Goal: Communication & Community: Answer question/provide support

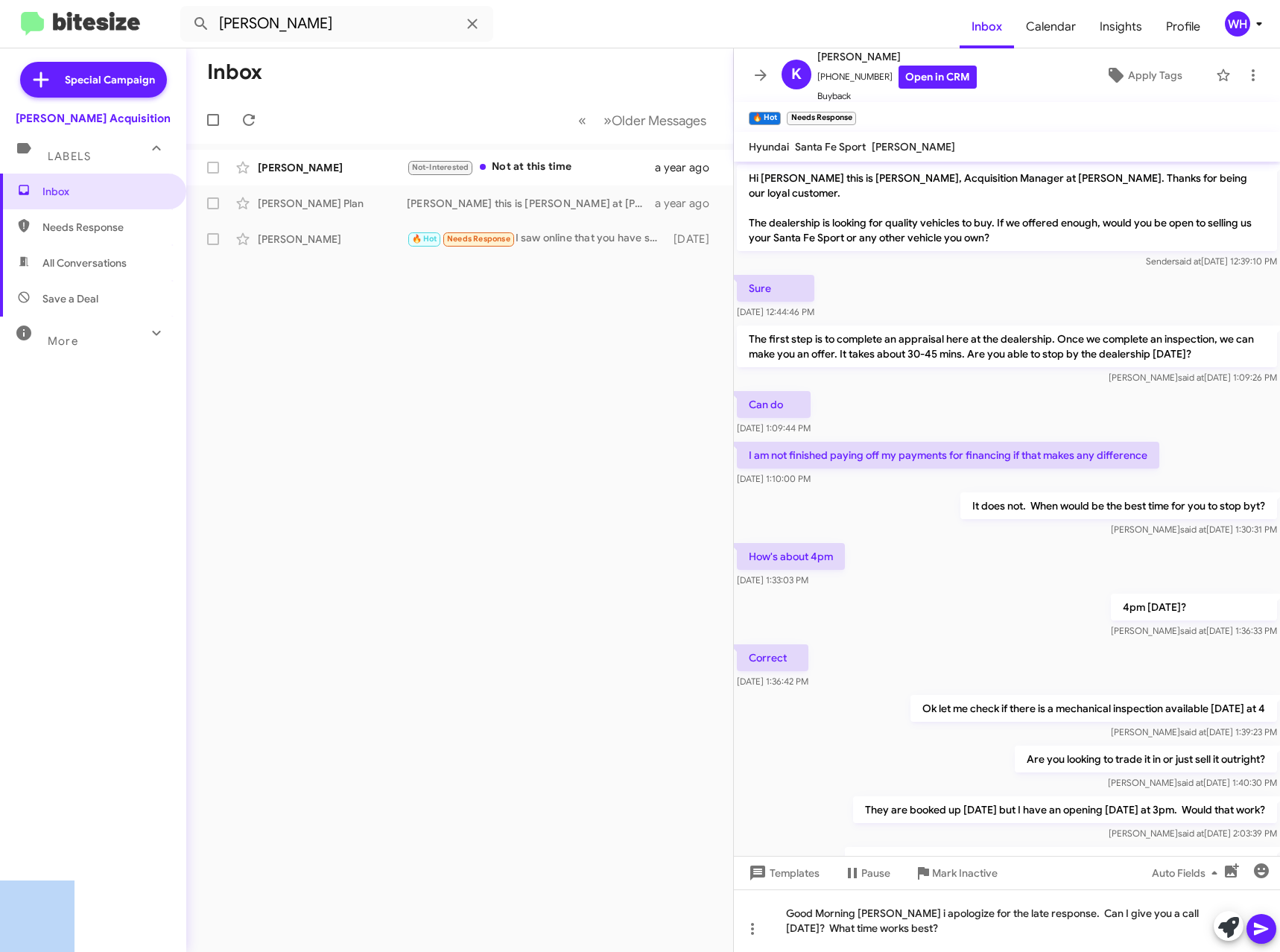
scroll to position [398, 0]
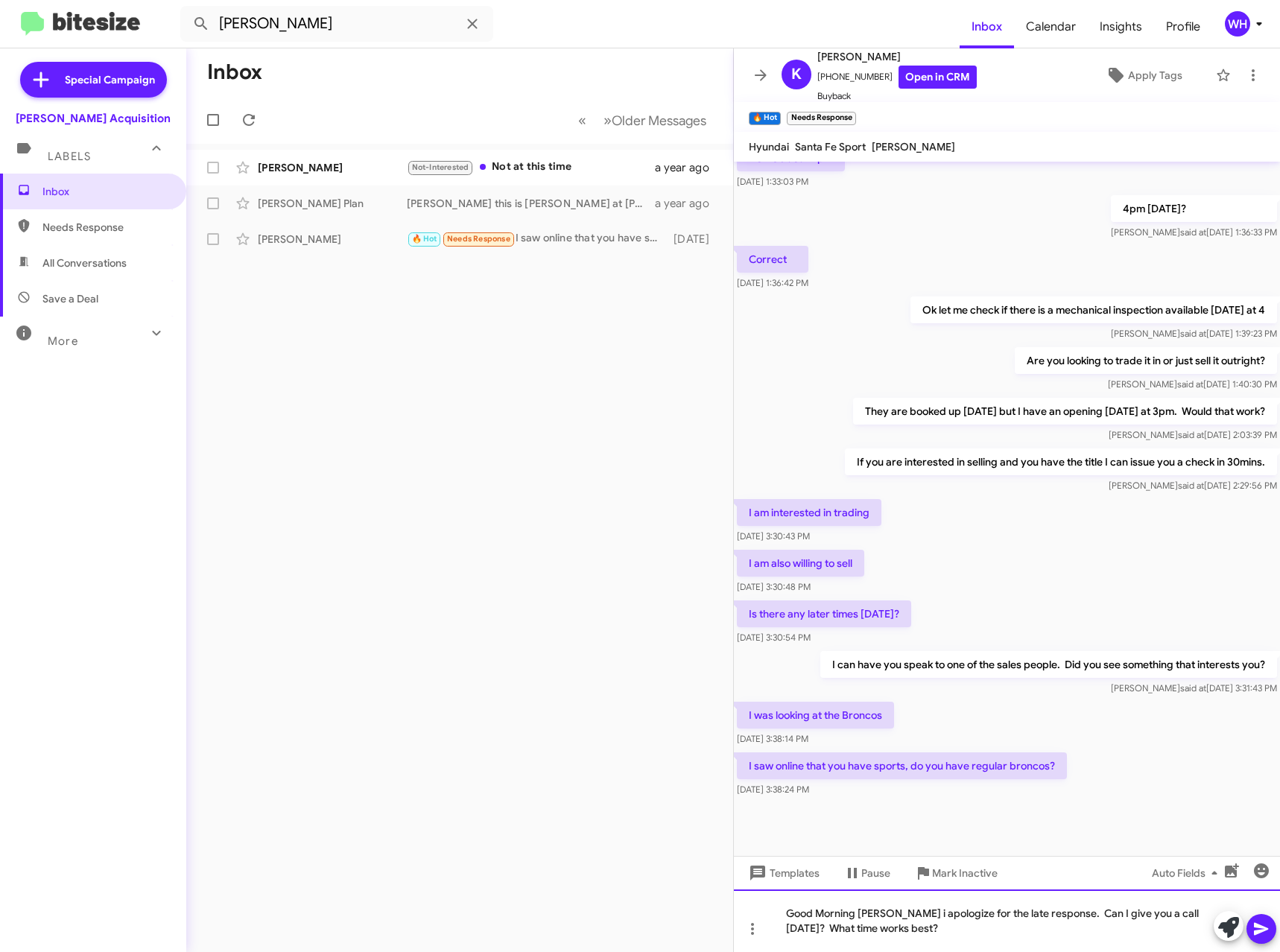
click at [936, 928] on div "Good Morning [PERSON_NAME] i apologize for the late response. Can I give you a …" at bounding box center [1007, 921] width 546 height 62
click at [1279, 933] on div "Good Morning [PERSON_NAME] i apologize for the late response. Can I give you a …" at bounding box center [1007, 921] width 546 height 62
click at [1269, 928] on icon at bounding box center [1261, 928] width 18 height 18
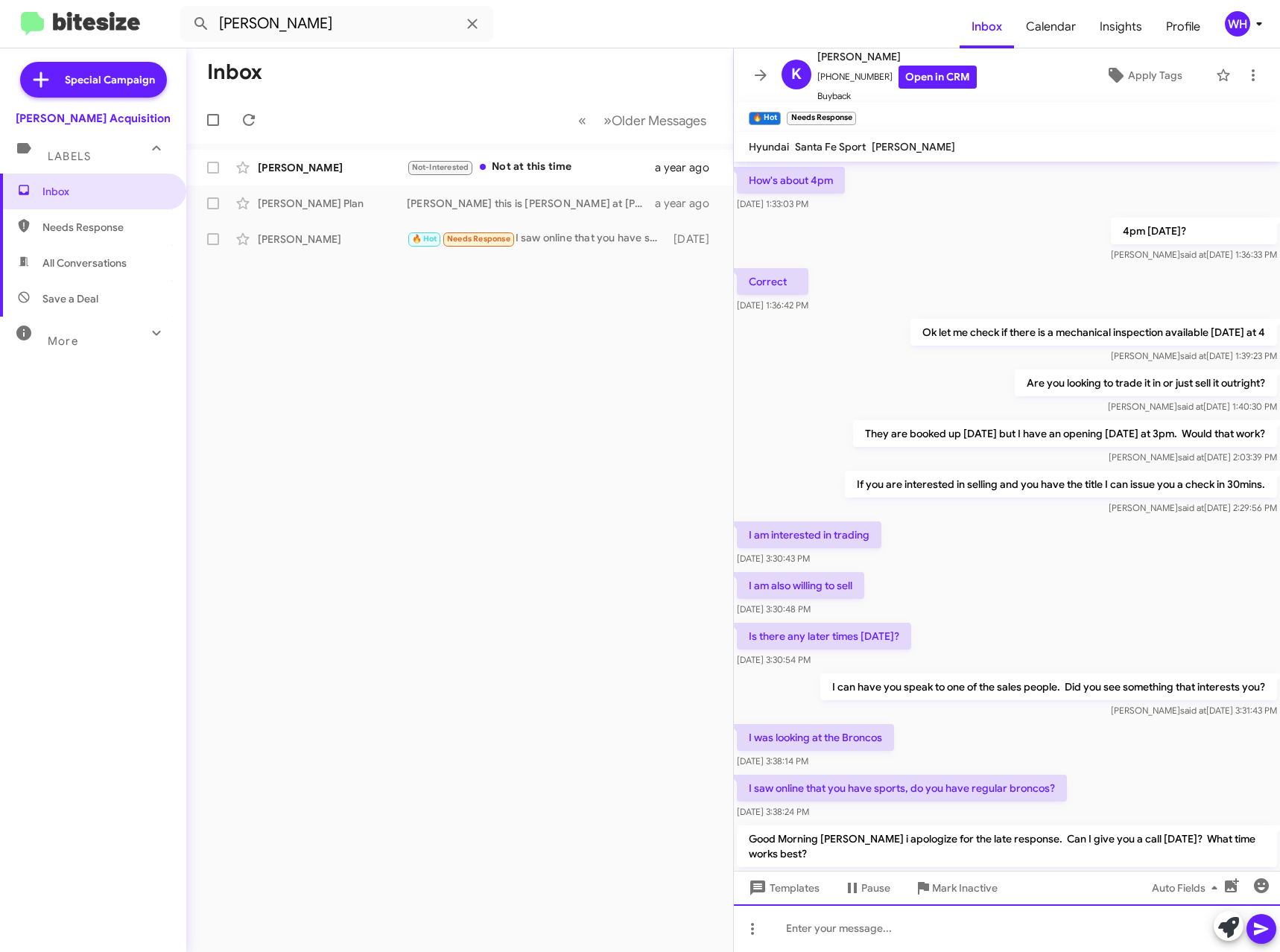
scroll to position [453, 0]
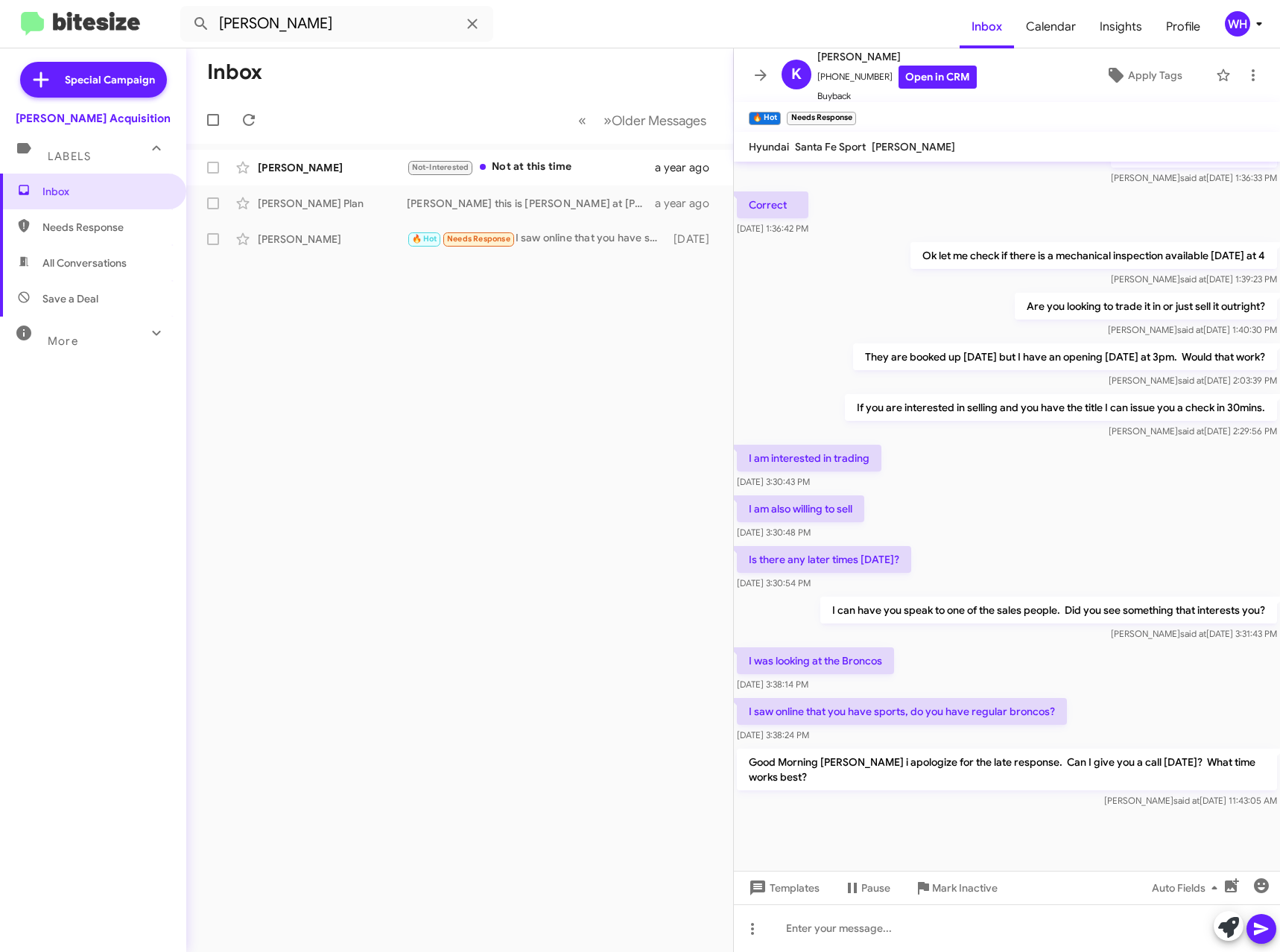
click at [359, 605] on div "Inbox « Previous » Next Older Messages [PERSON_NAME] Not-Interested Not at this…" at bounding box center [459, 500] width 547 height 904
click at [474, 22] on icon at bounding box center [472, 23] width 9 height 9
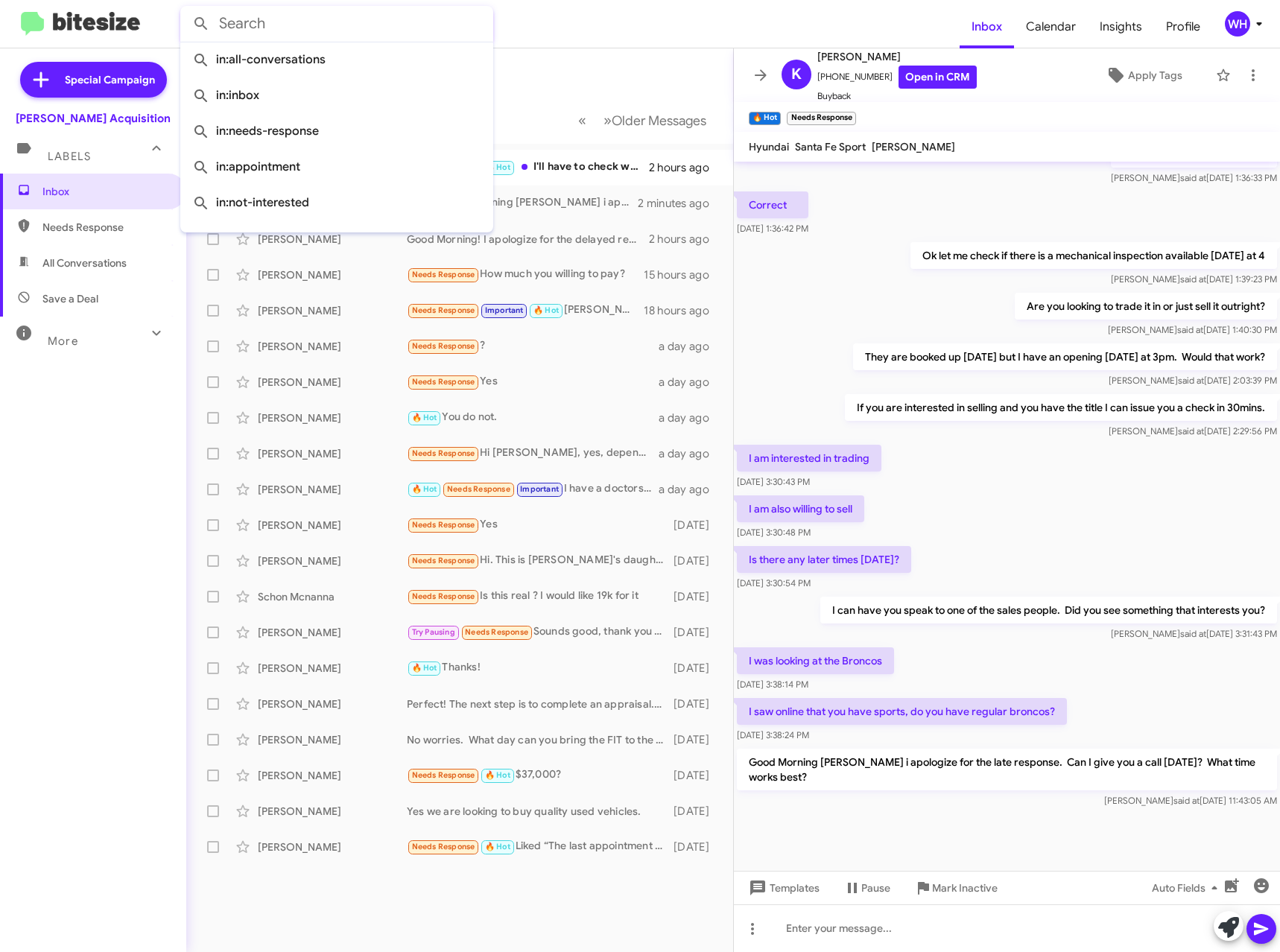
drag, startPoint x: 81, startPoint y: 538, endPoint x: 88, endPoint y: 518, distance: 21.2
click at [81, 537] on div "Inbox Needs Response All Conversations Save a Deal More Important 🔥 Hot Appoint…" at bounding box center [93, 459] width 186 height 571
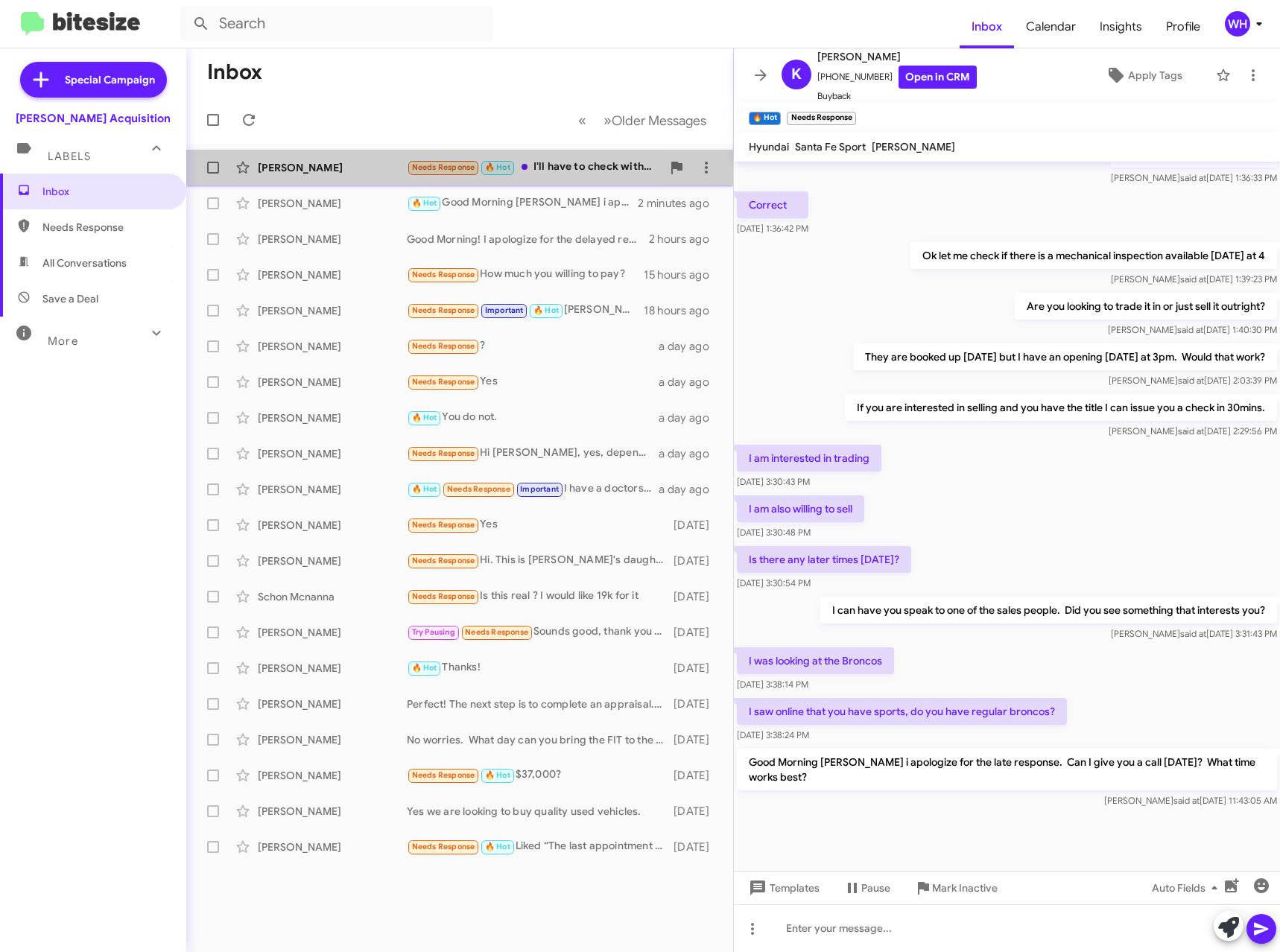
click at [319, 164] on div "[PERSON_NAME]" at bounding box center [332, 168] width 149 height 15
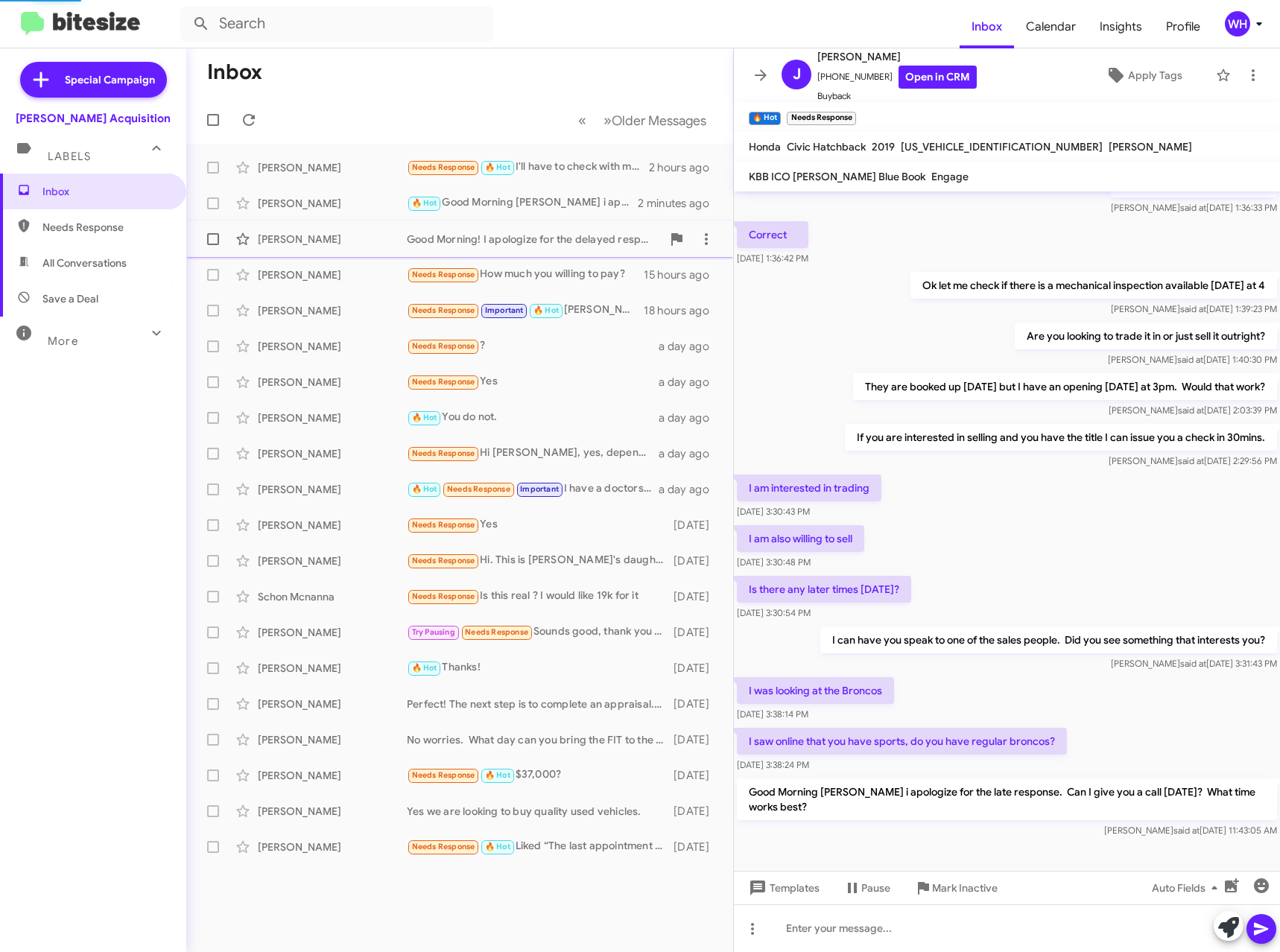
scroll to position [211, 0]
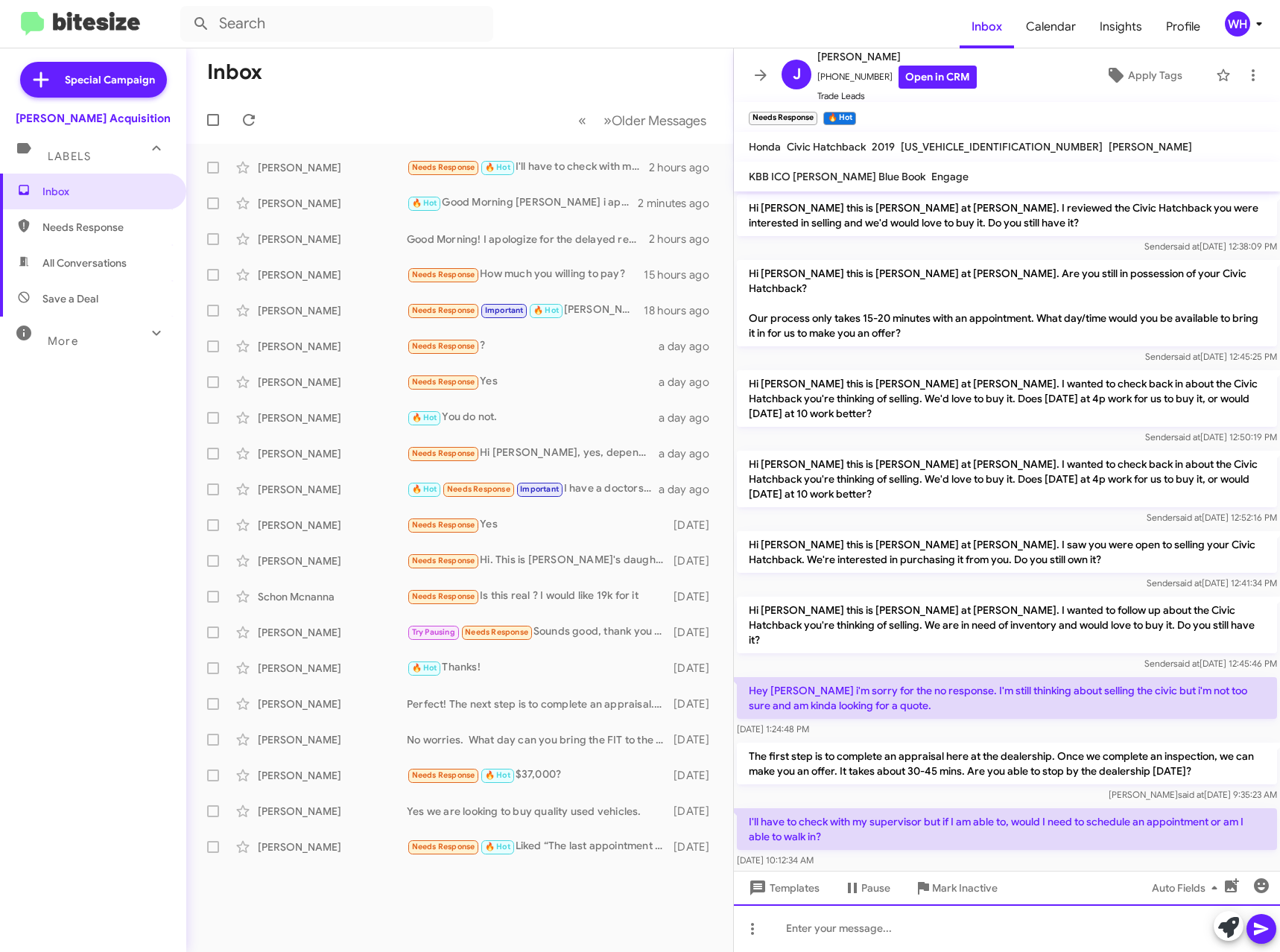
click at [840, 935] on div at bounding box center [1007, 928] width 546 height 48
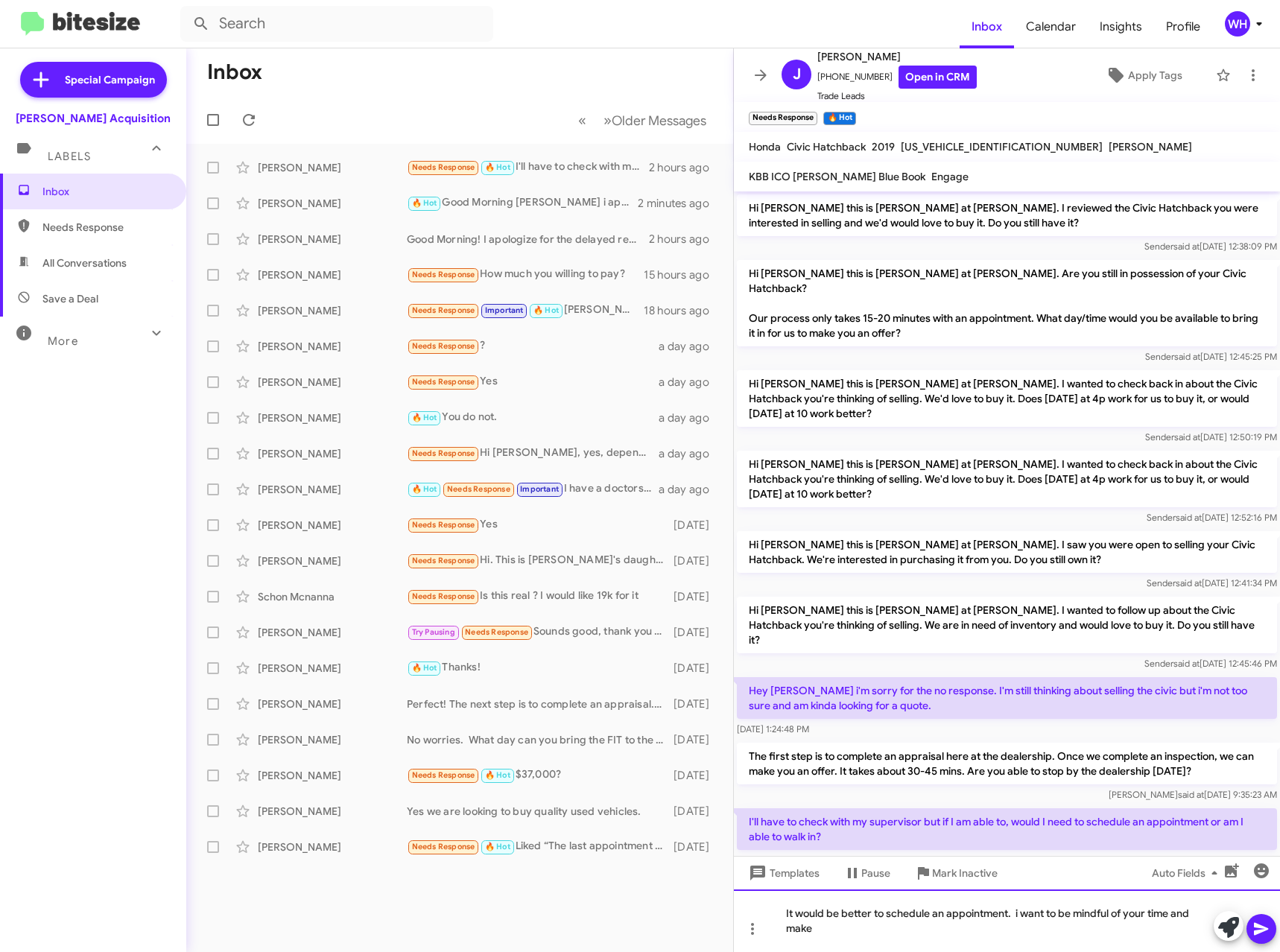
scroll to position [227, 0]
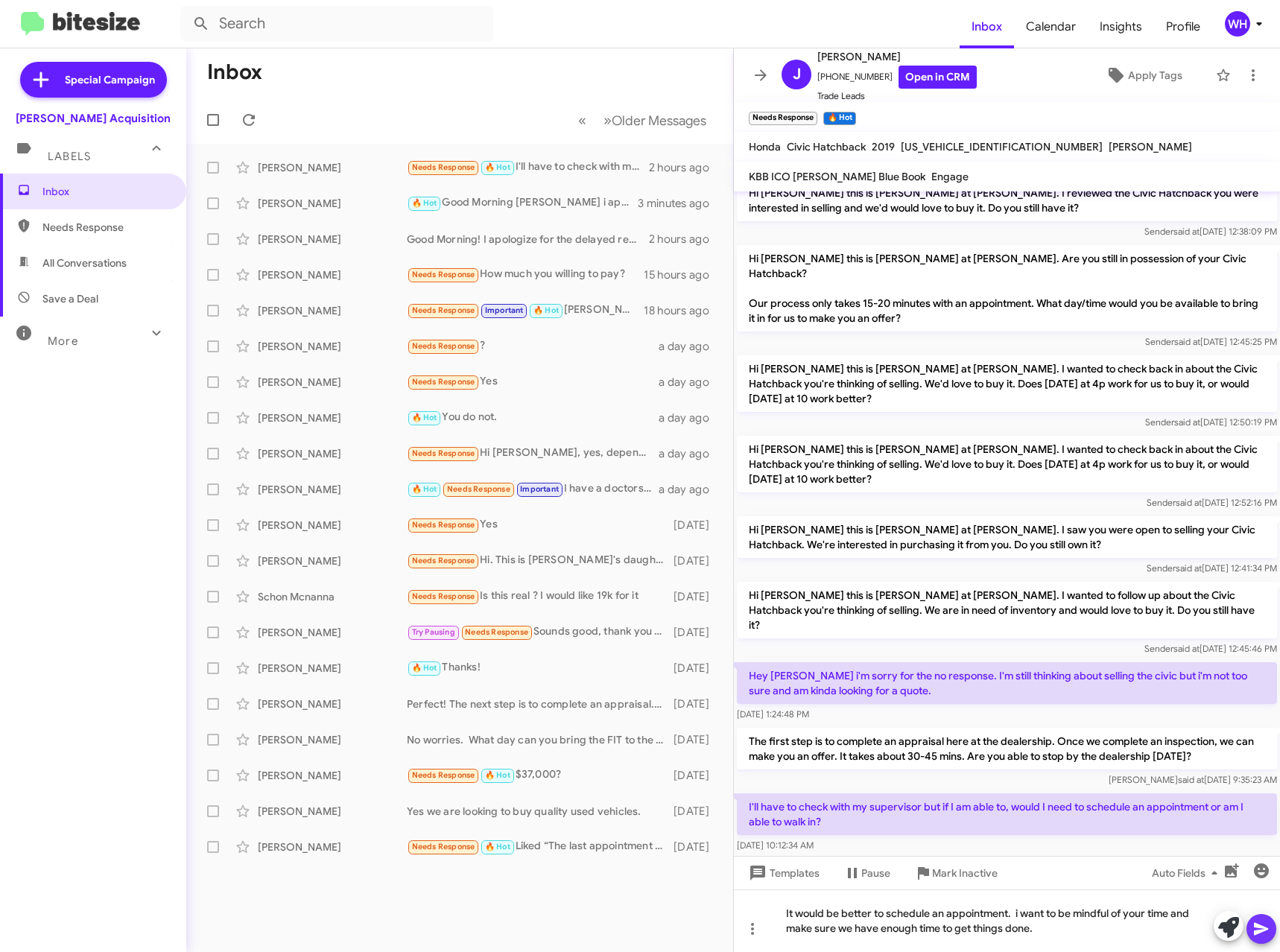
click at [1266, 928] on icon at bounding box center [1261, 929] width 14 height 13
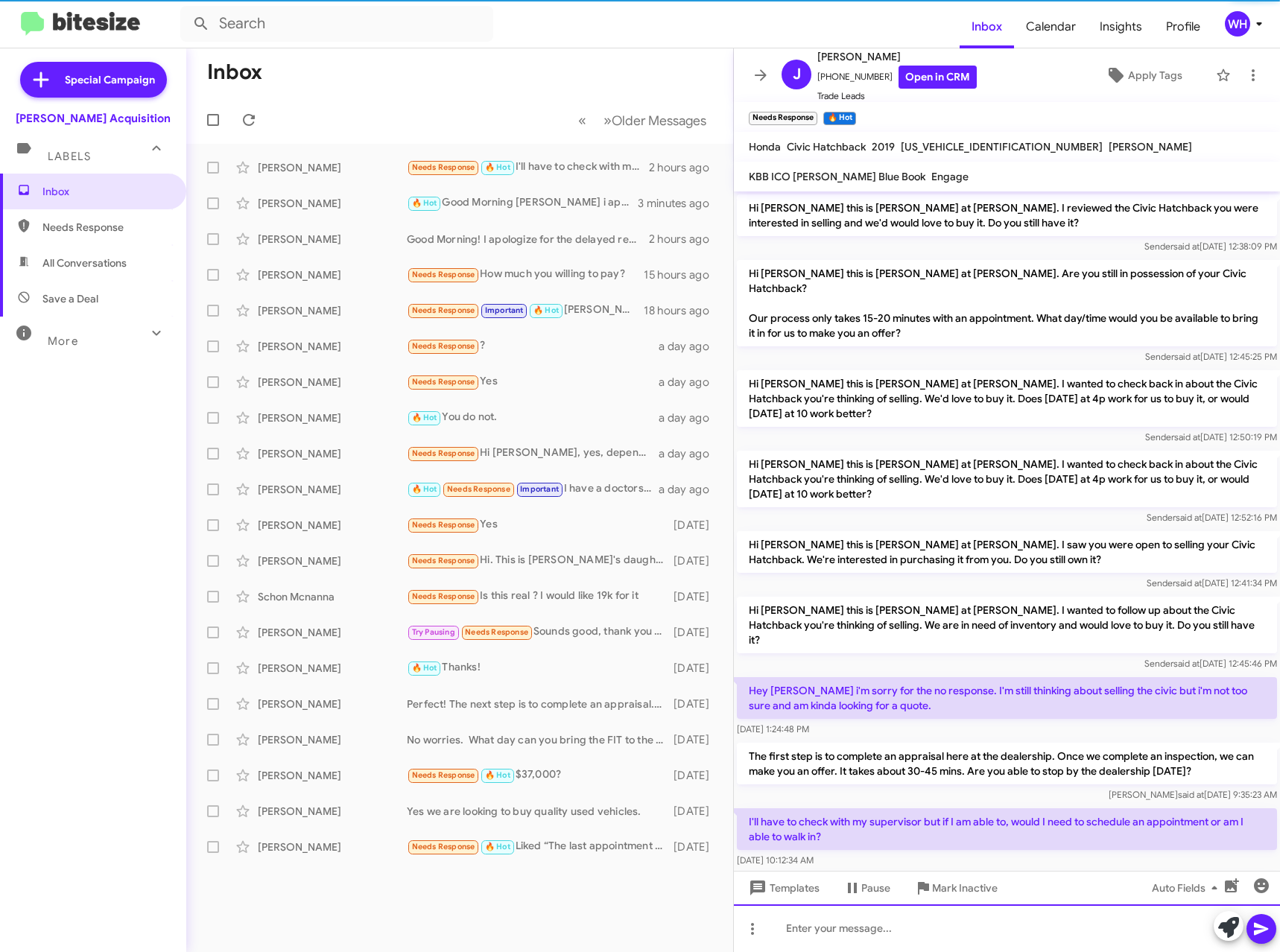
scroll to position [0, 0]
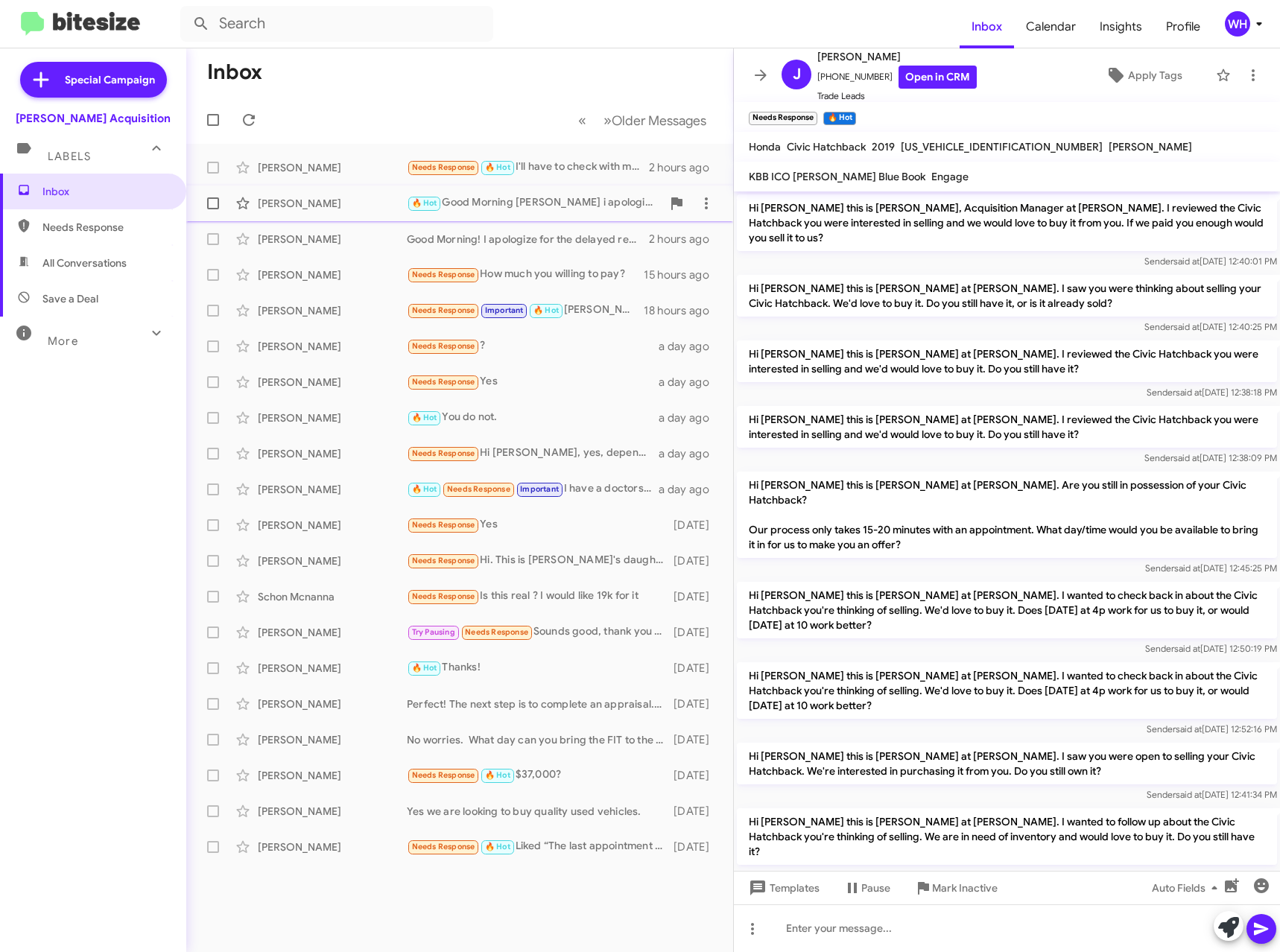
click at [295, 205] on div "[PERSON_NAME]" at bounding box center [332, 204] width 149 height 15
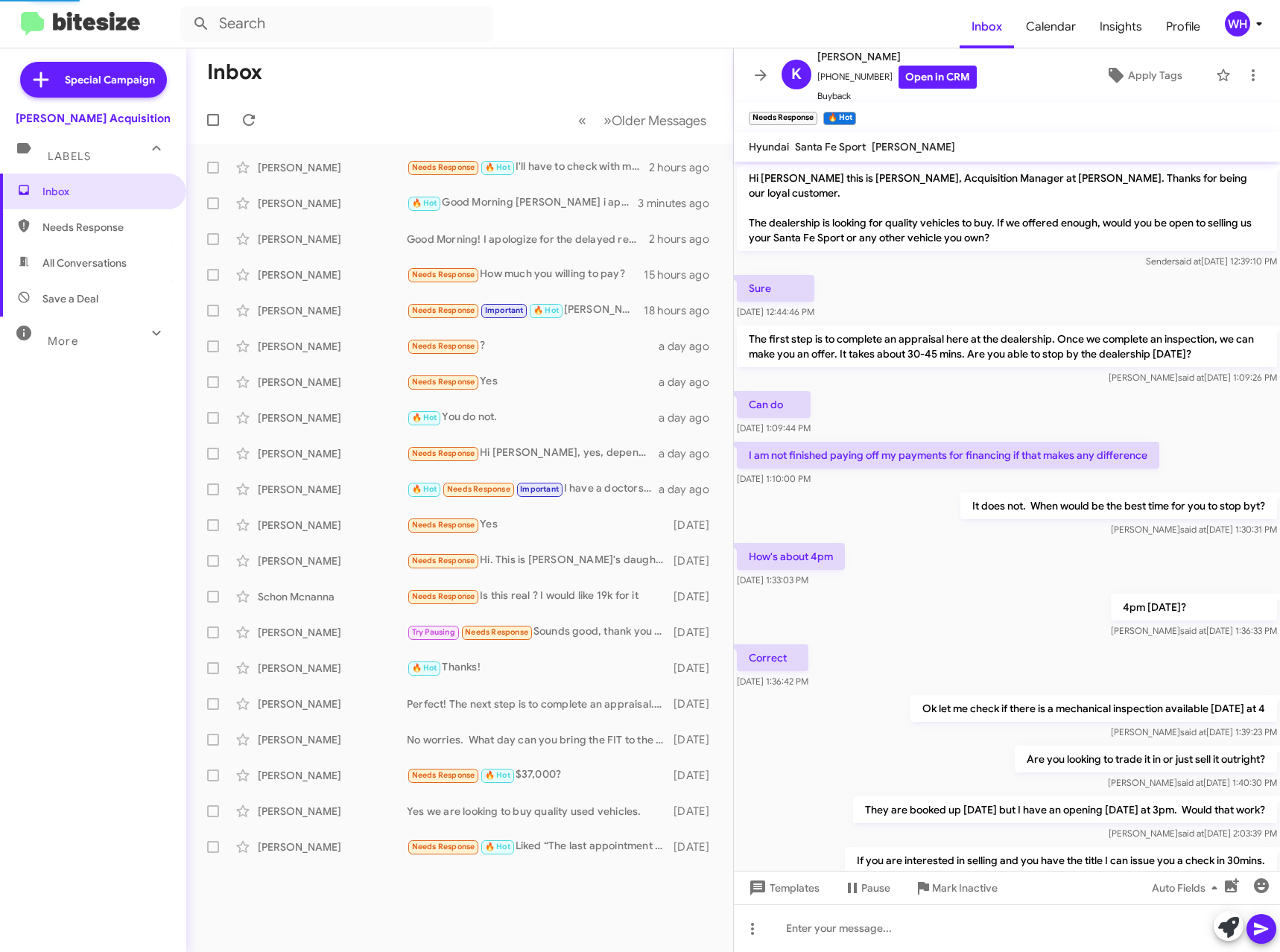
scroll to position [453, 0]
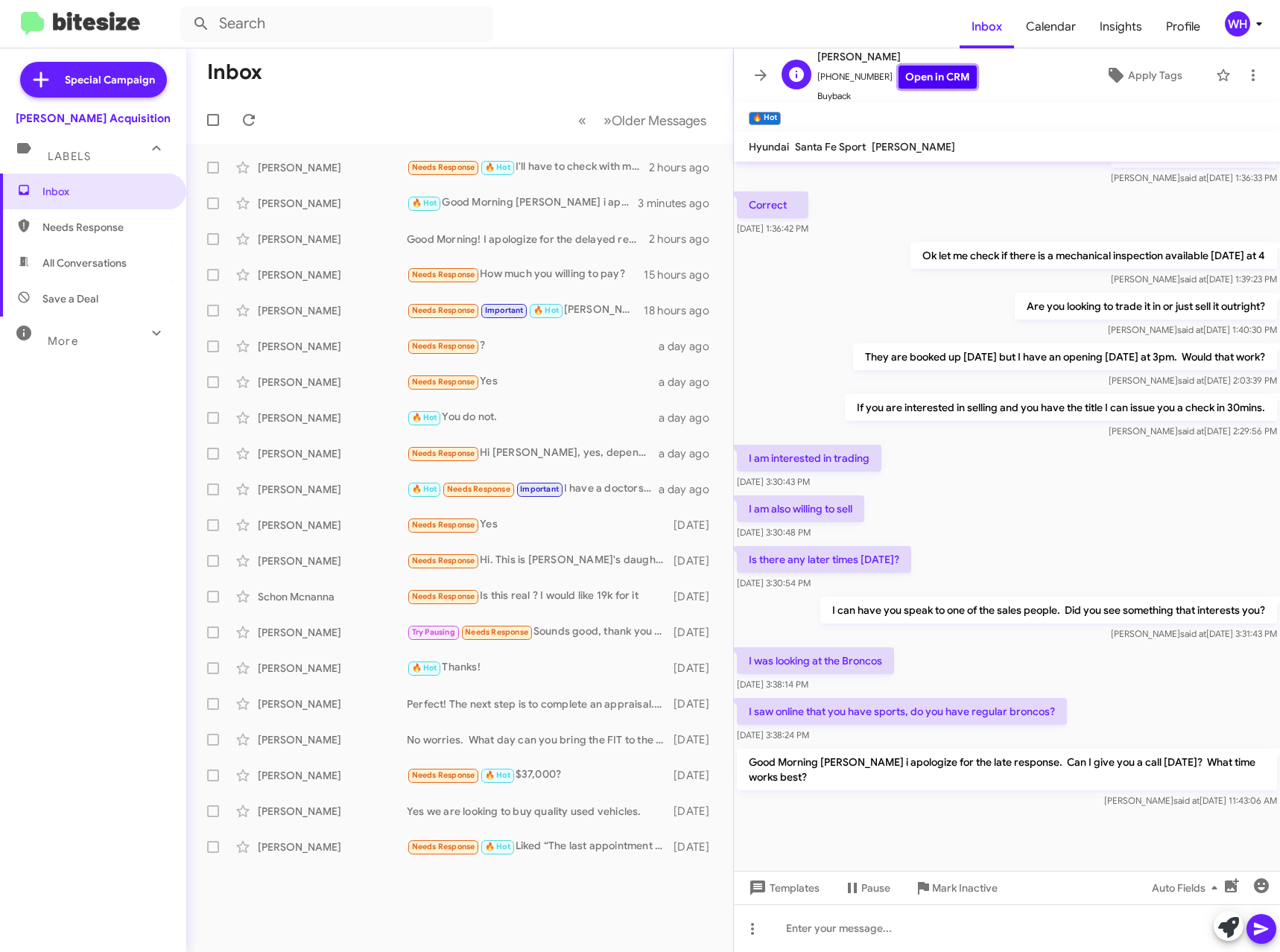
click at [912, 78] on link "Open in CRM" at bounding box center [938, 77] width 78 height 23
